Goal: Transaction & Acquisition: Purchase product/service

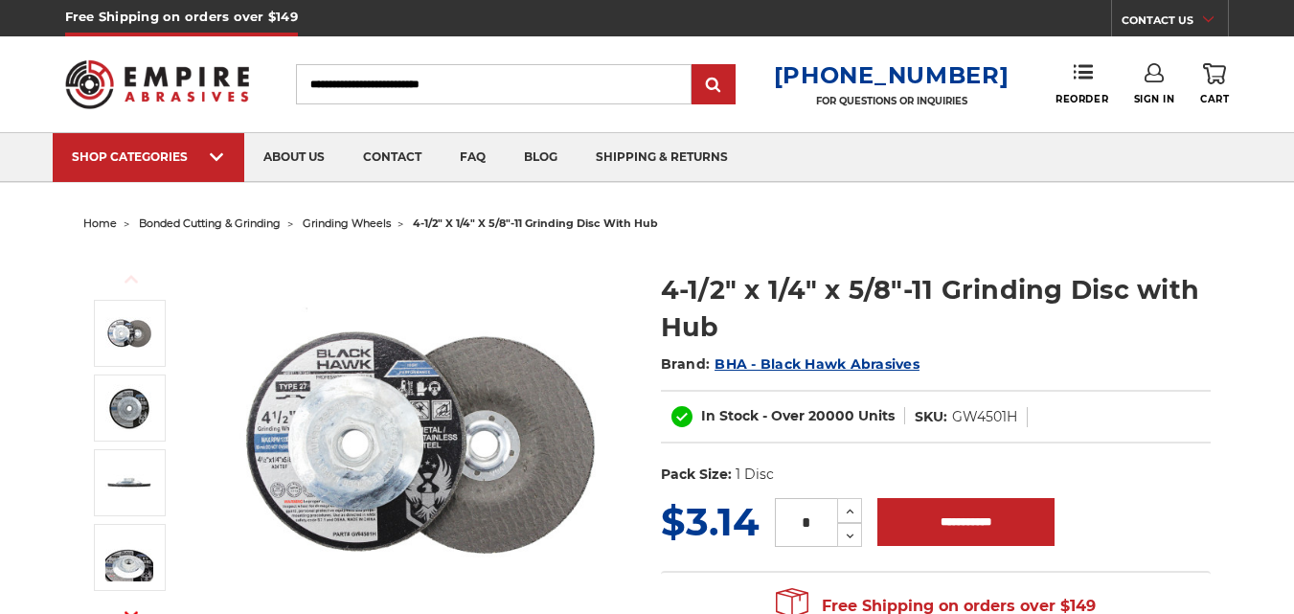
click at [323, 224] on span "grinding wheels" at bounding box center [347, 222] width 88 height 13
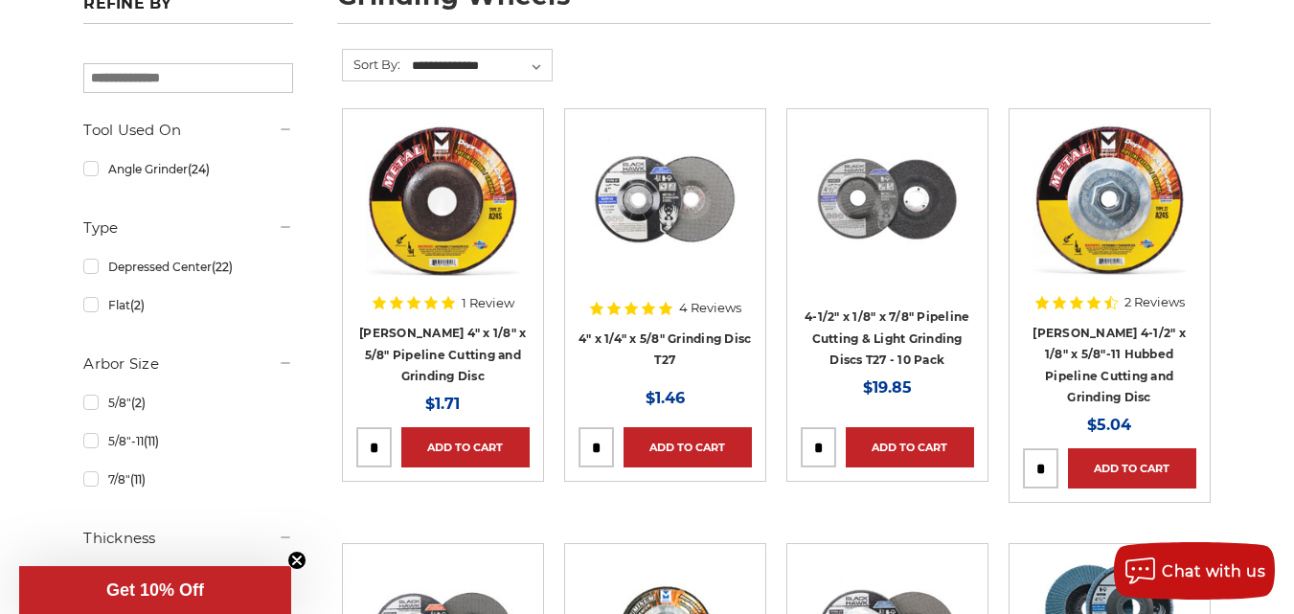
scroll to position [479, 0]
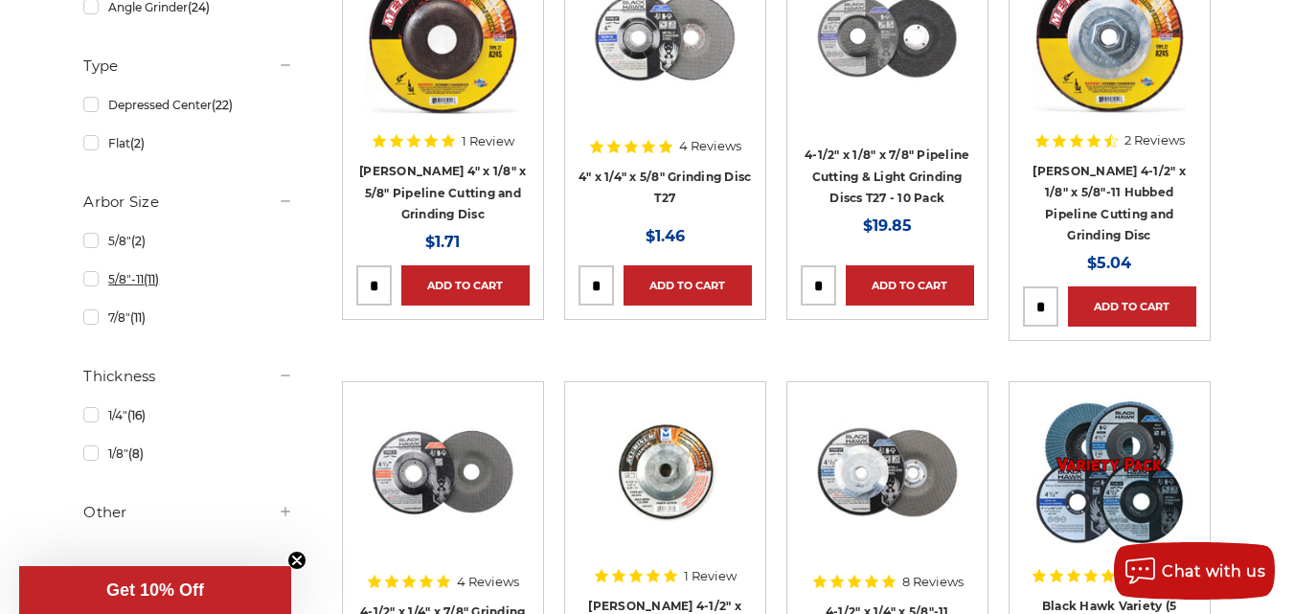
click at [87, 288] on link "5/8"-11 (11)" at bounding box center [187, 279] width 209 height 34
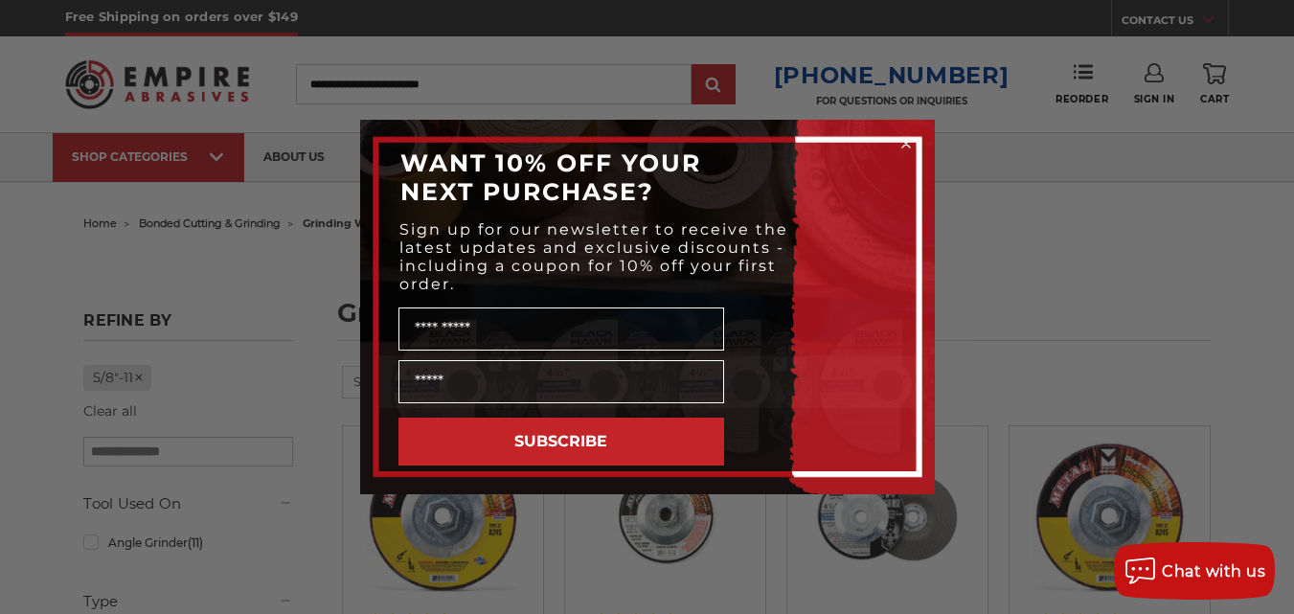
click at [909, 145] on circle "Close dialog" at bounding box center [905, 144] width 18 height 18
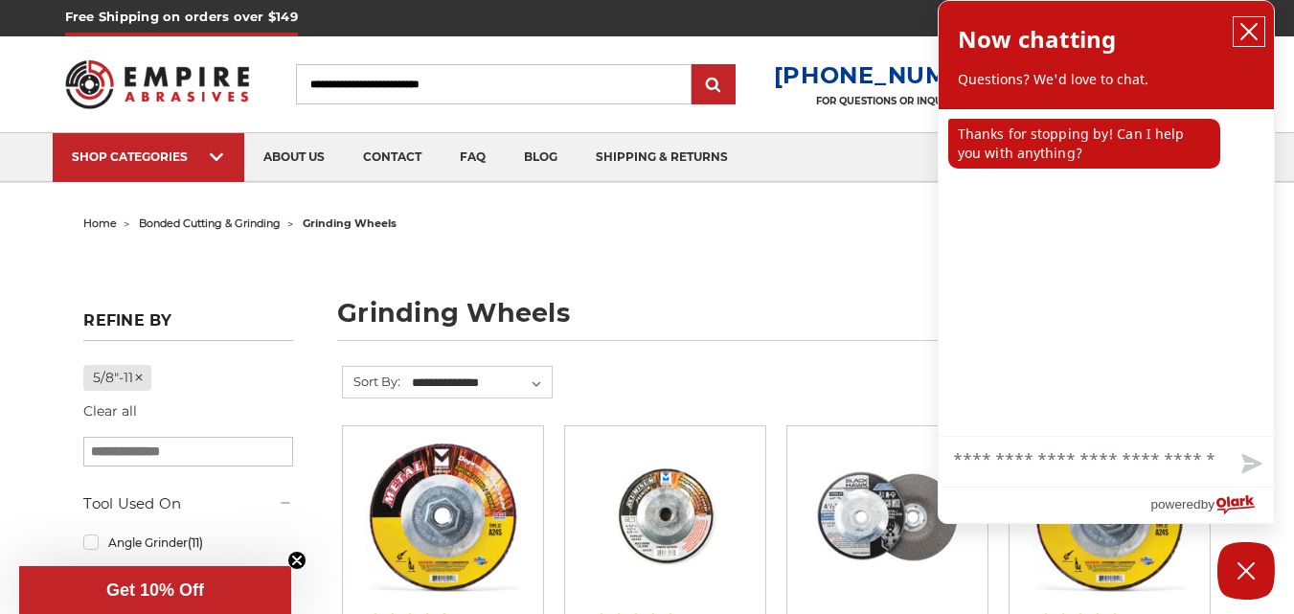
click at [1250, 34] on icon "close chatbox" at bounding box center [1248, 31] width 15 height 15
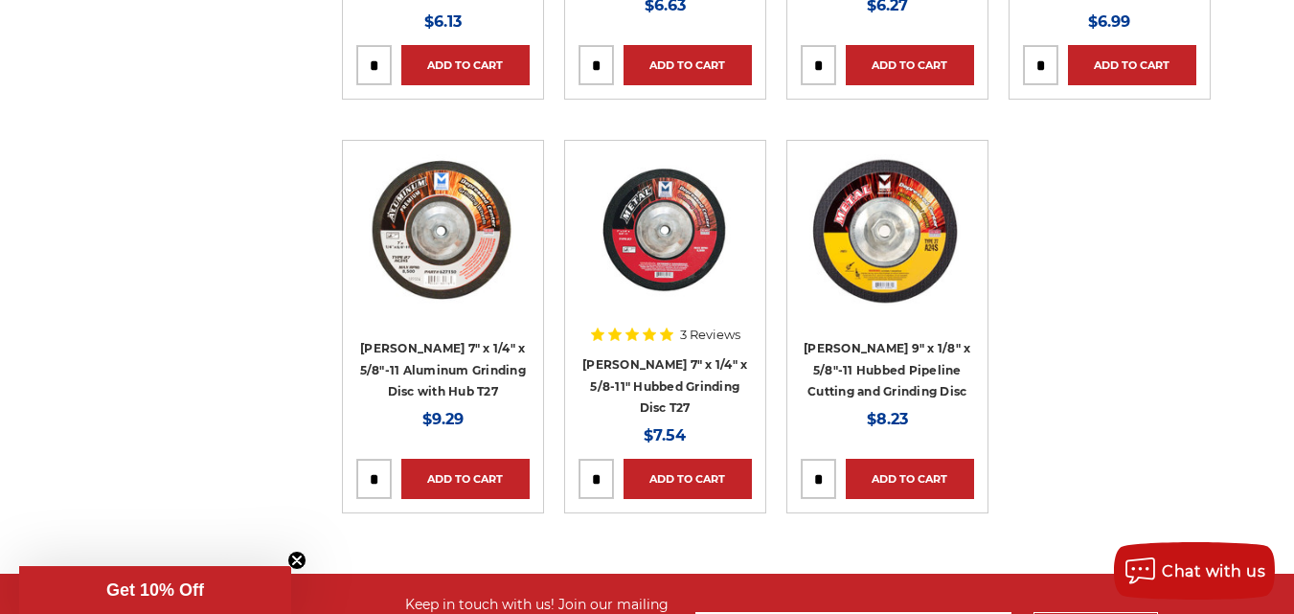
scroll to position [1149, 0]
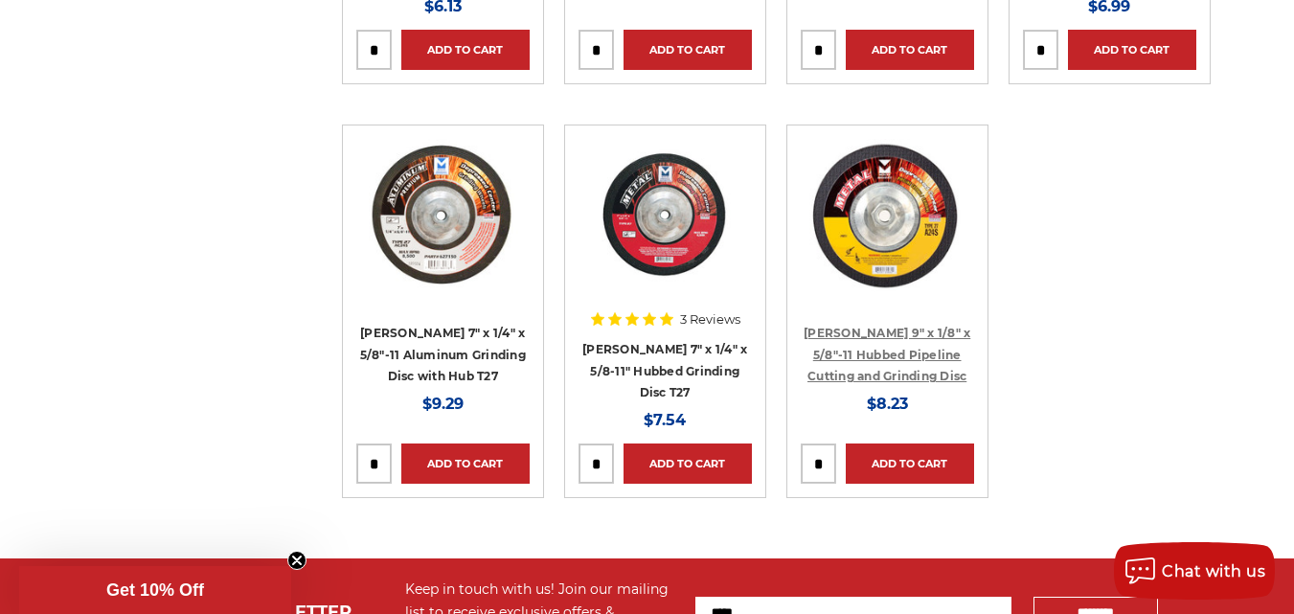
click at [877, 333] on link "[PERSON_NAME] 9" x 1/8" x 5/8"-11 Hubbed Pipeline Cutting and Grinding Disc" at bounding box center [886, 354] width 167 height 57
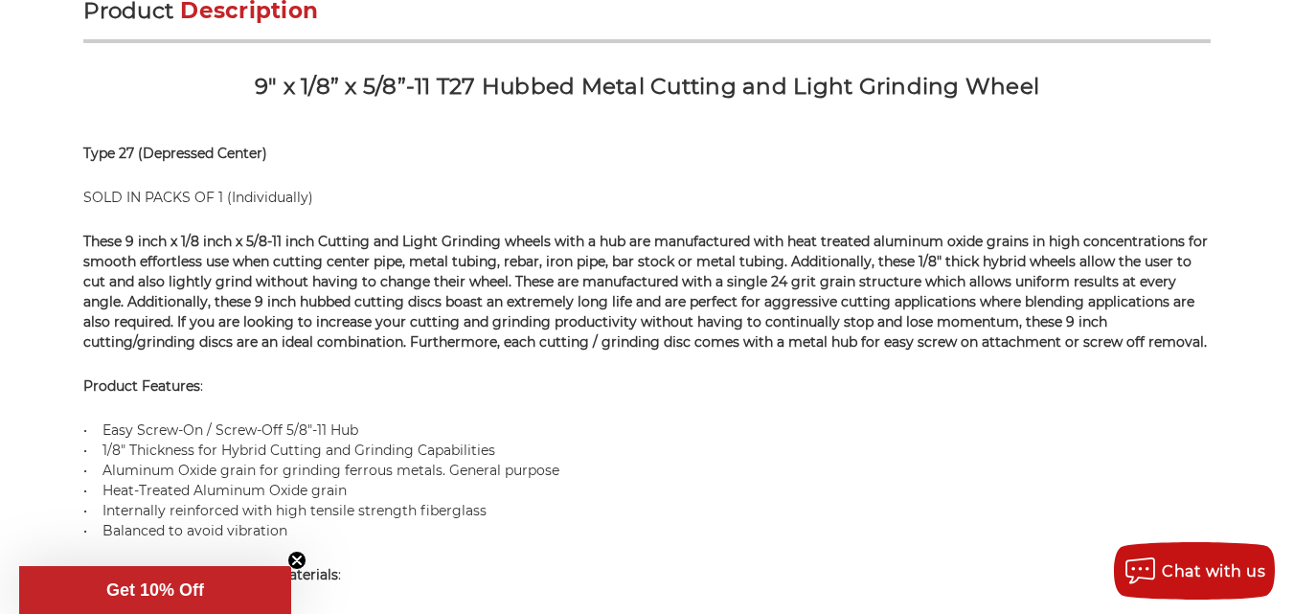
scroll to position [1245, 0]
